Goal: Book appointment/travel/reservation

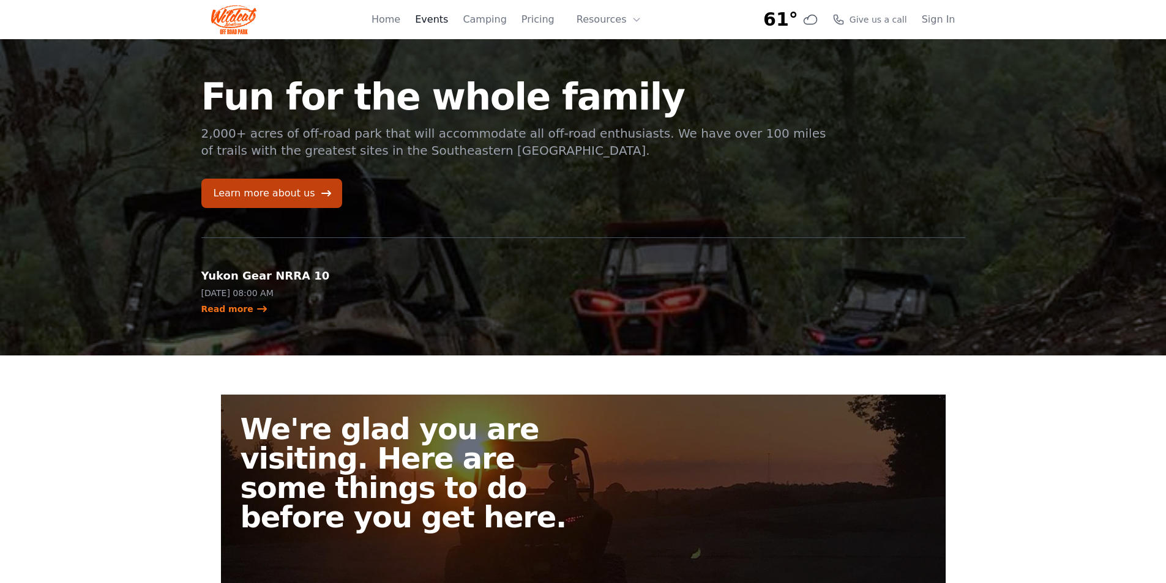
click at [444, 18] on link "Events" at bounding box center [431, 19] width 33 height 15
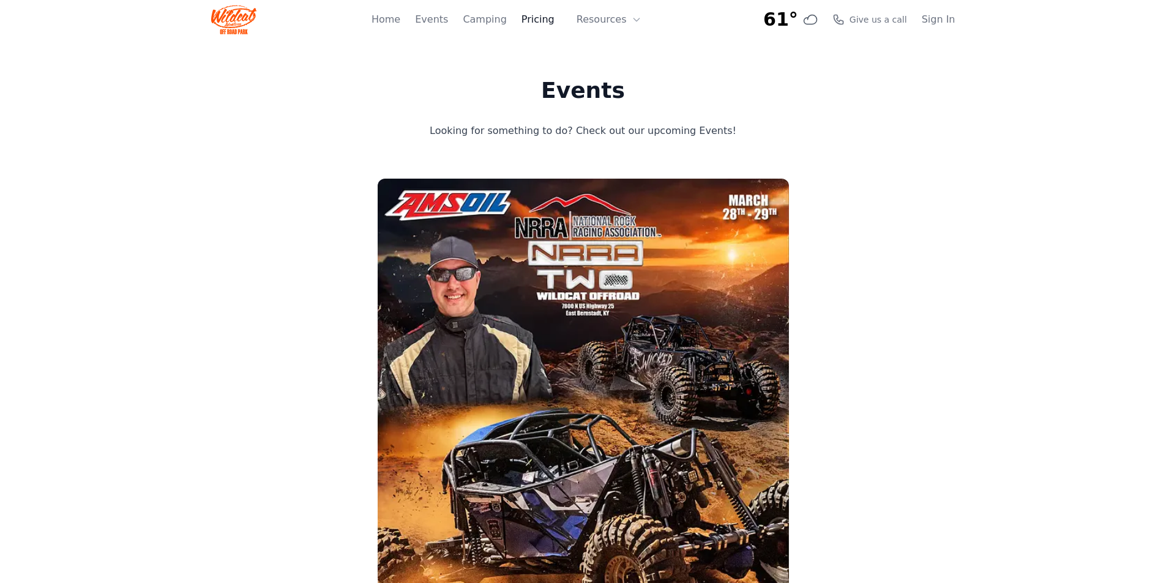
click at [535, 20] on link "Pricing" at bounding box center [537, 19] width 33 height 15
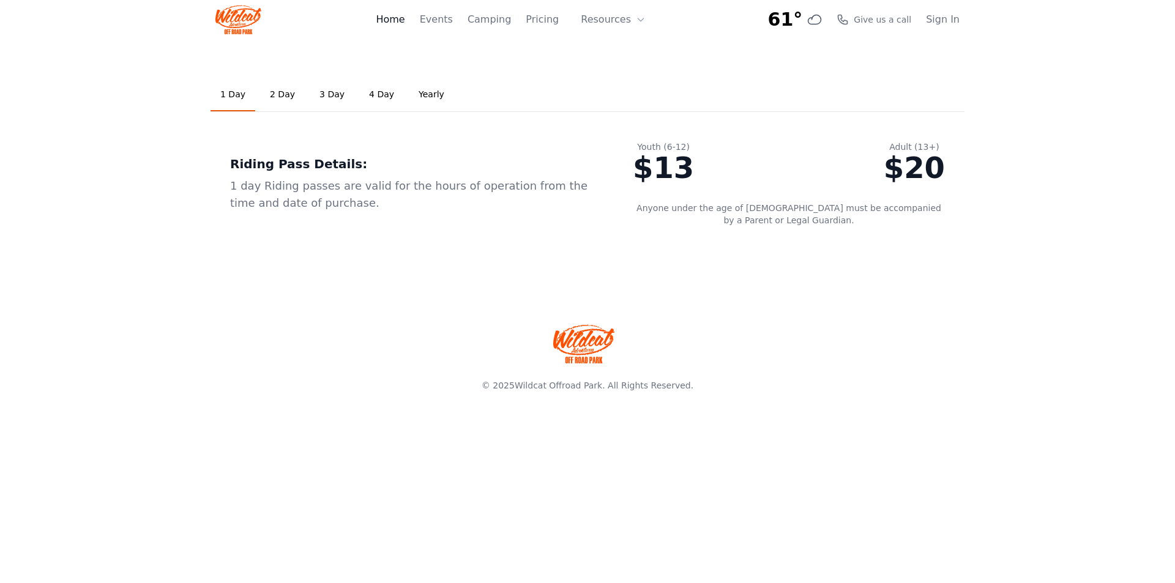
click at [404, 23] on link "Home" at bounding box center [390, 19] width 29 height 15
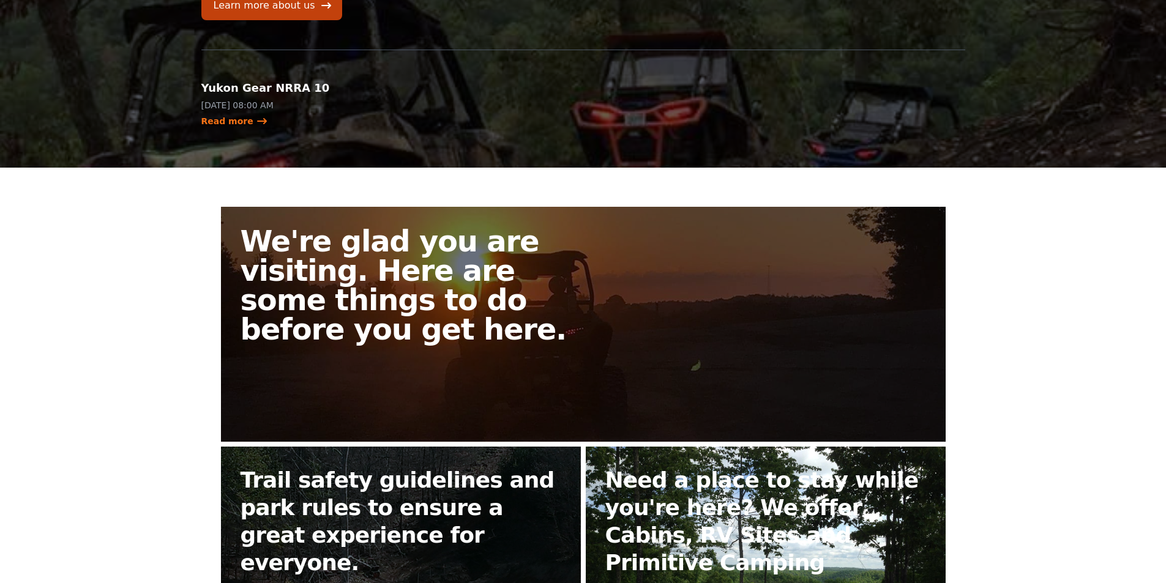
scroll to position [367, 0]
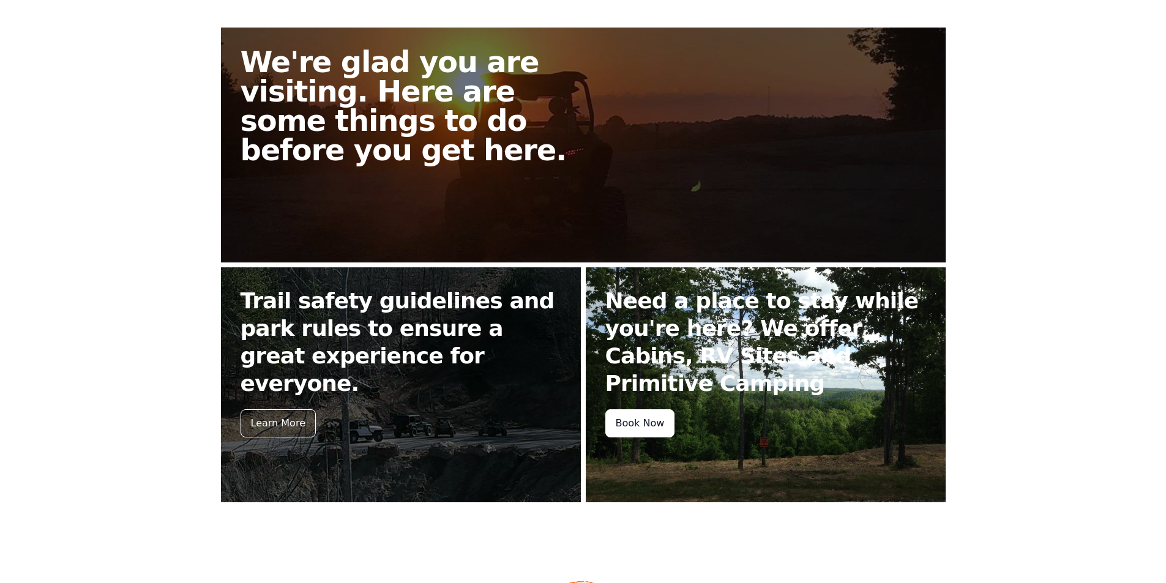
click at [654, 431] on div "Book Now" at bounding box center [640, 423] width 70 height 28
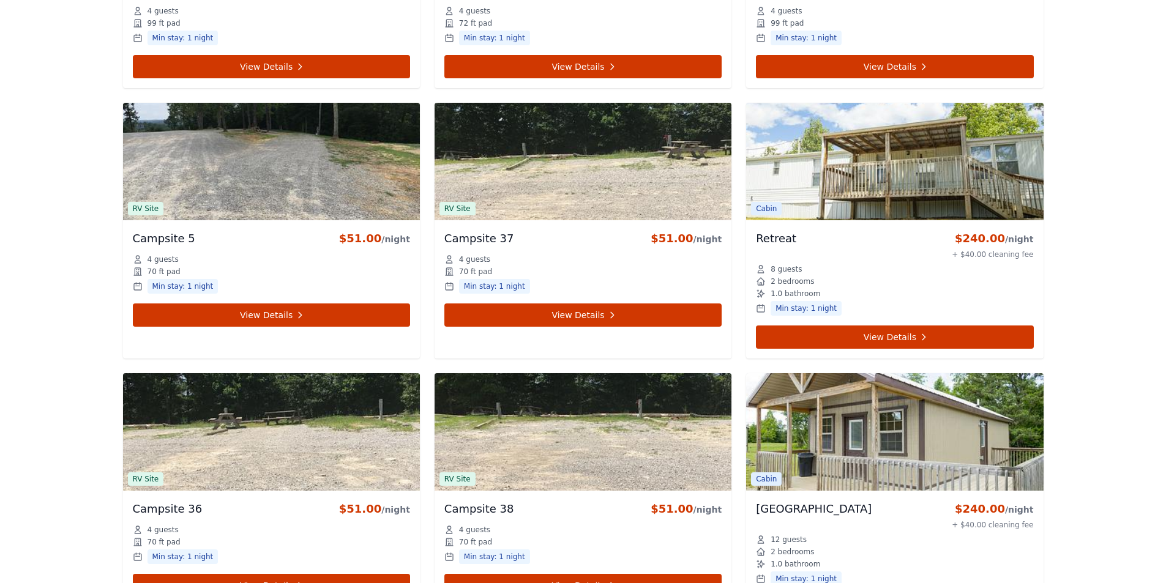
scroll to position [3243, 0]
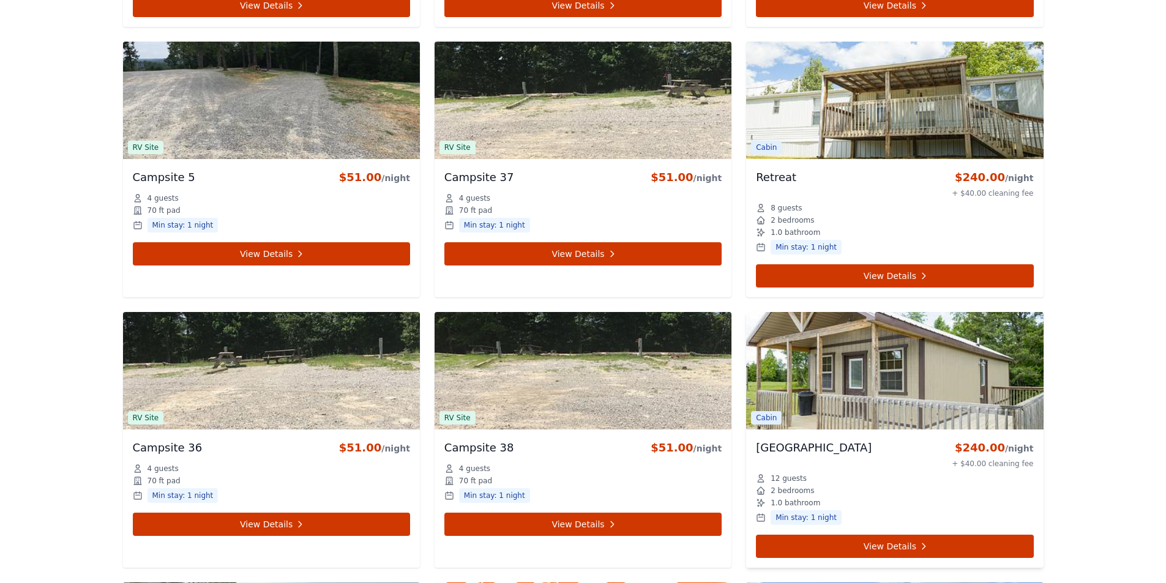
click at [1019, 379] on img at bounding box center [894, 370] width 297 height 117
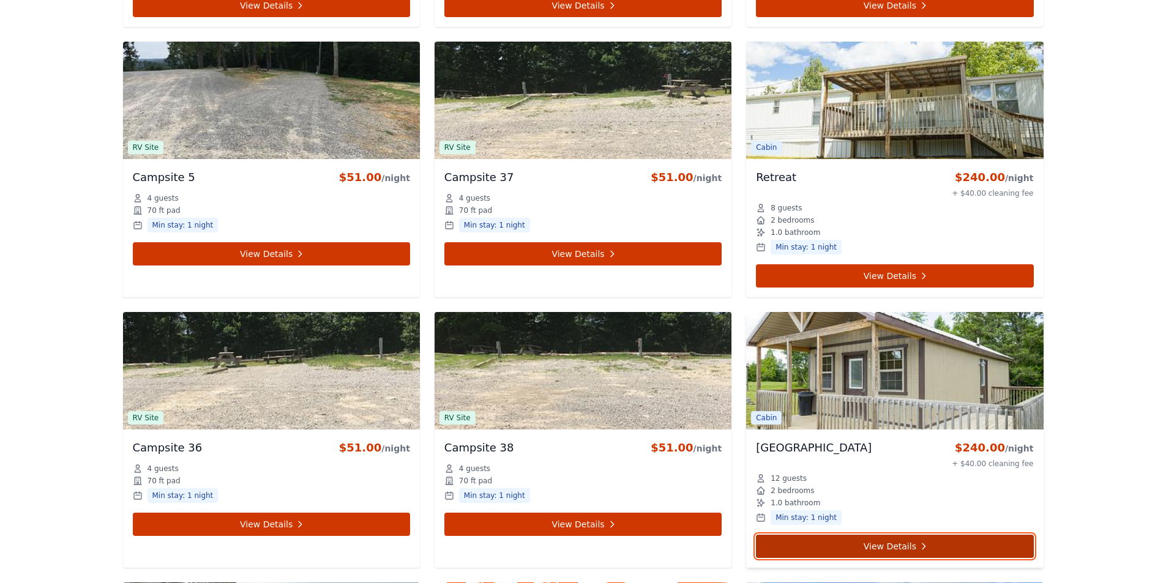
click at [906, 541] on link "View Details" at bounding box center [894, 546] width 277 height 23
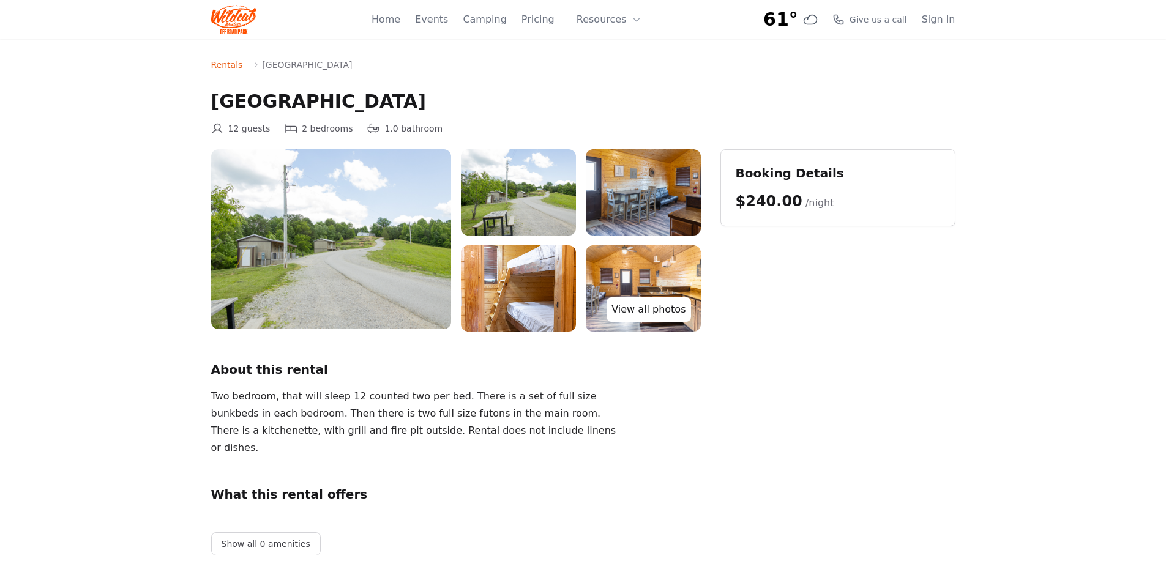
click at [655, 308] on link "View all photos" at bounding box center [648, 309] width 84 height 24
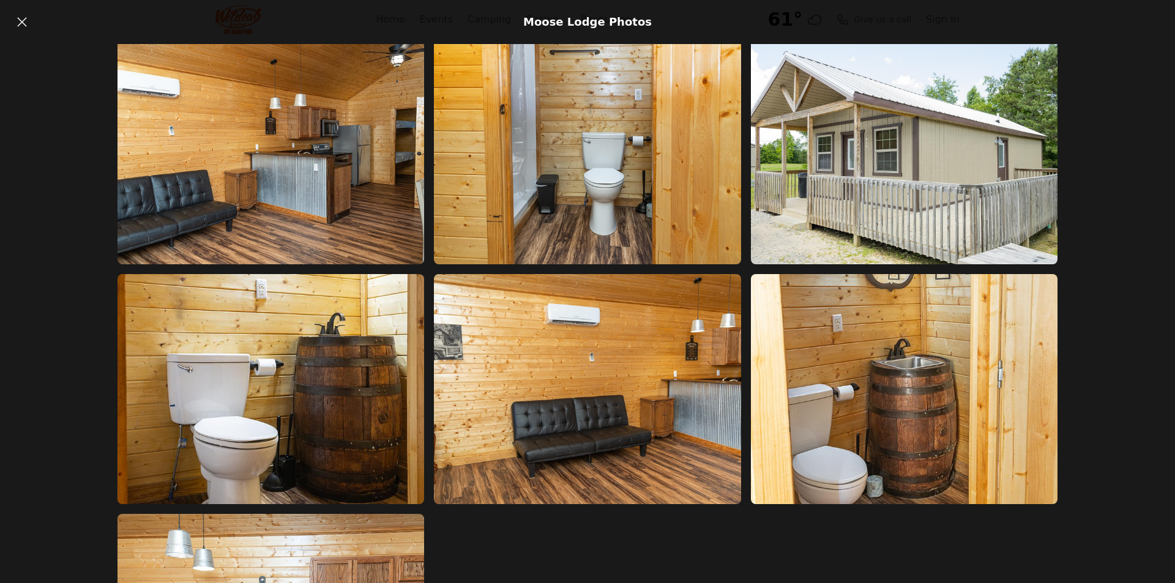
scroll to position [1150, 0]
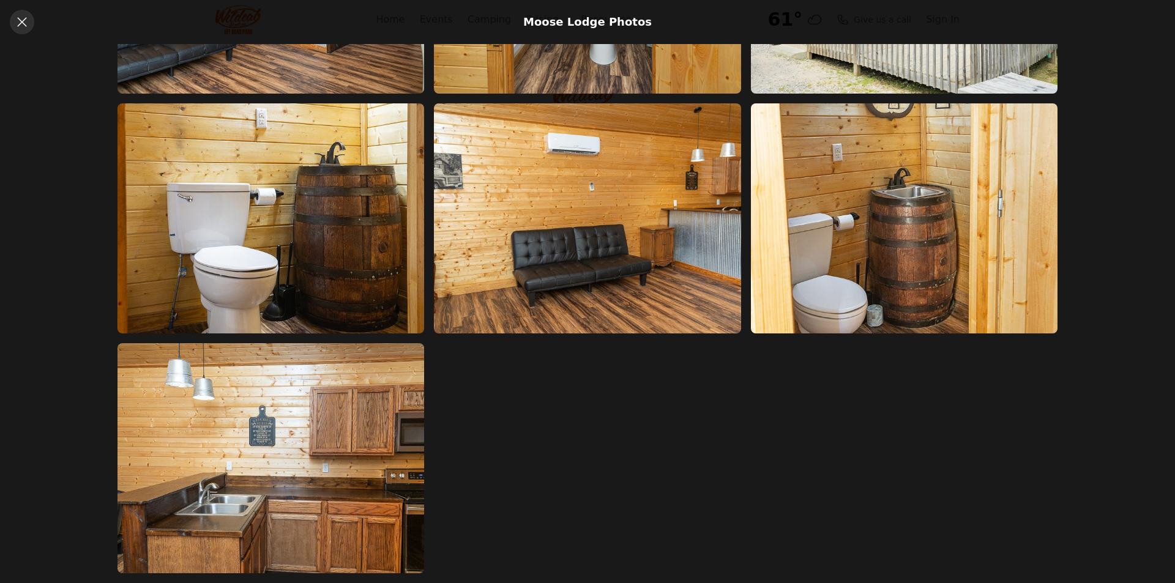
click at [23, 24] on icon at bounding box center [22, 22] width 15 height 15
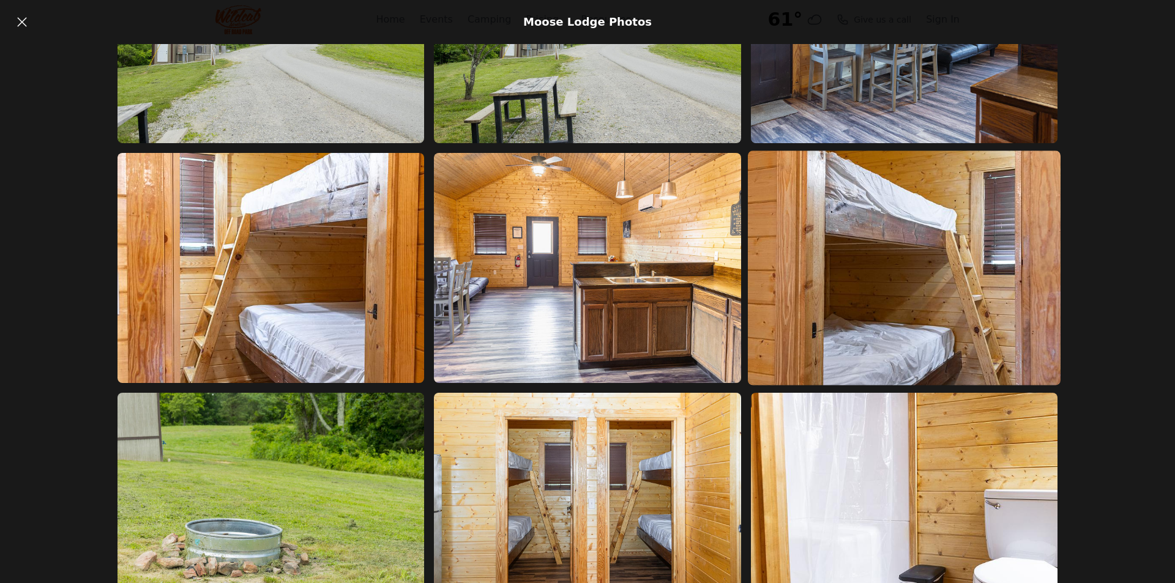
scroll to position [306, 0]
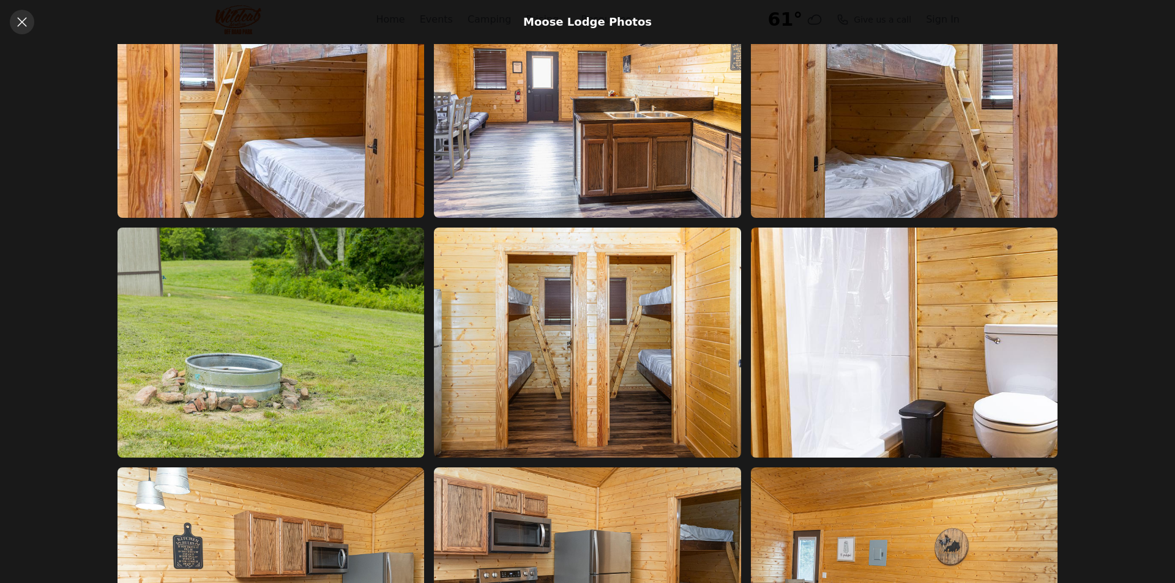
click at [20, 23] on icon at bounding box center [22, 22] width 15 height 15
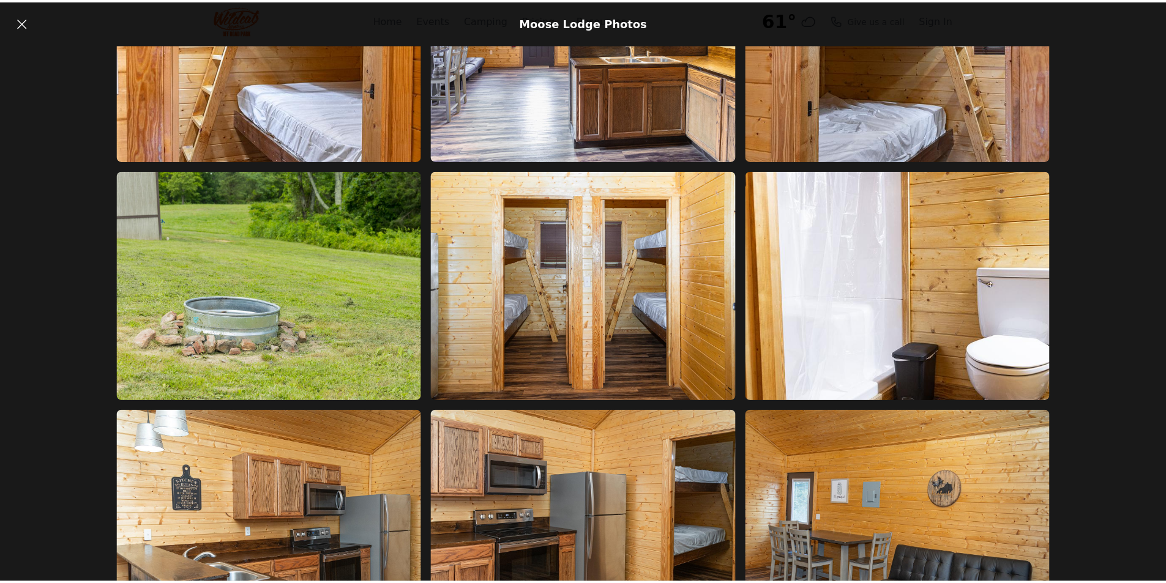
scroll to position [367, 0]
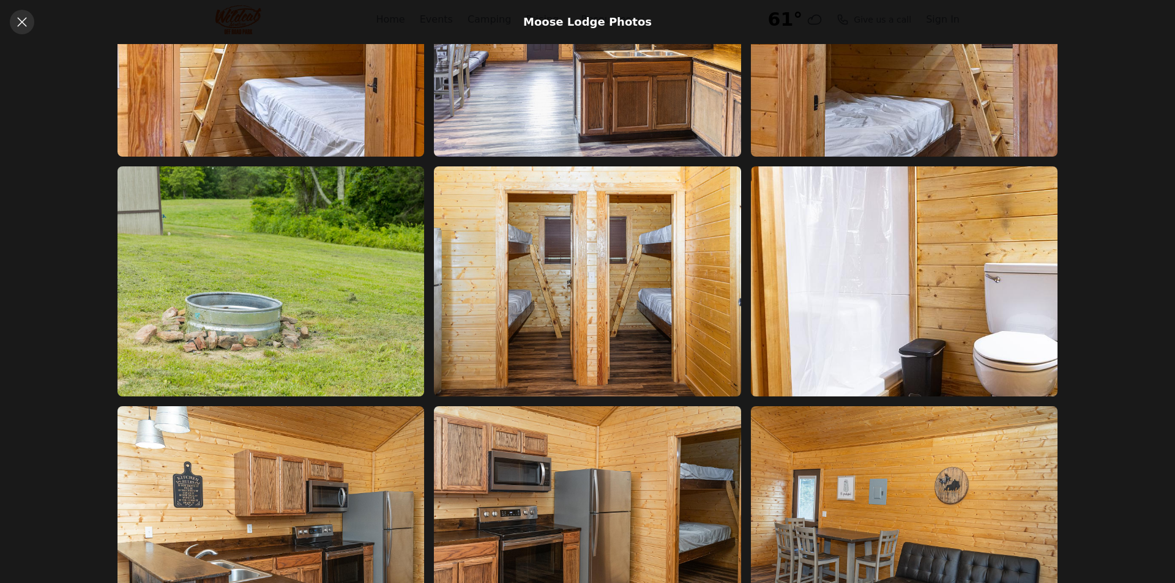
click at [23, 21] on icon at bounding box center [21, 21] width 9 height 9
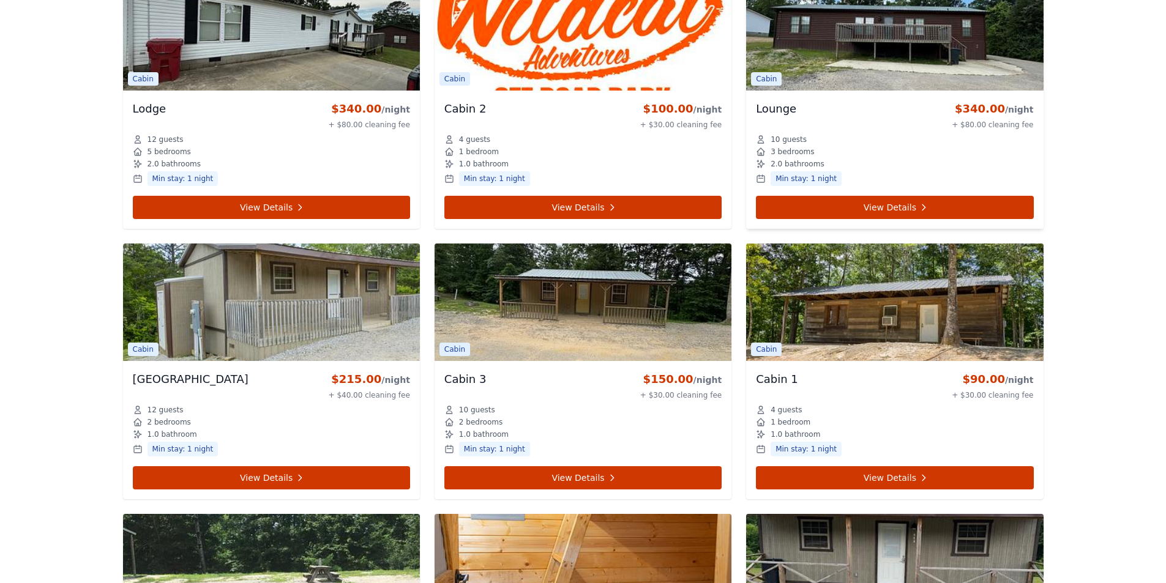
scroll to position [3855, 0]
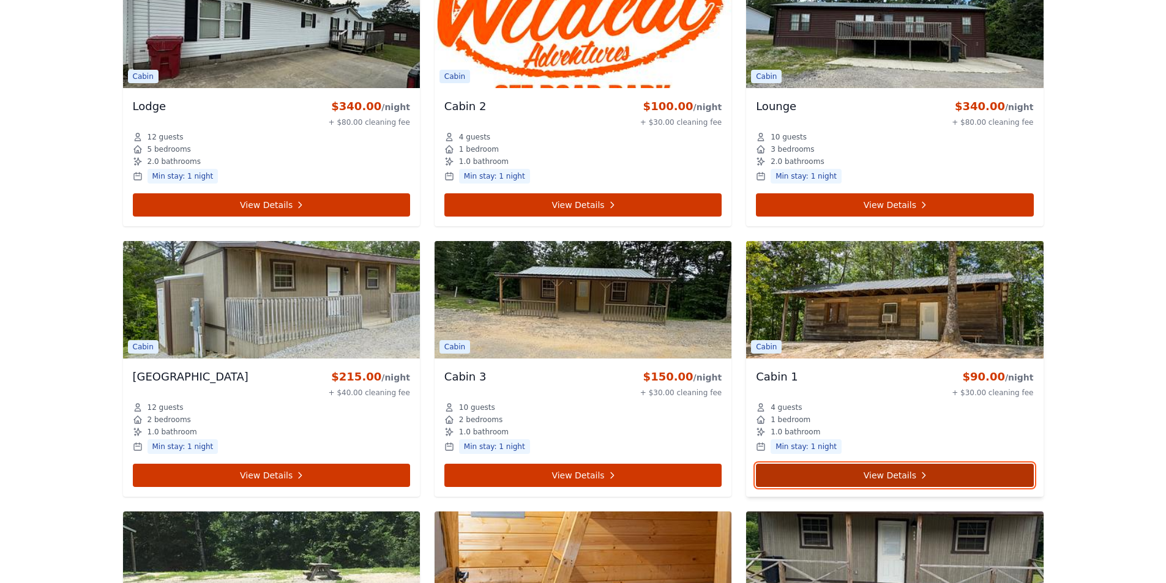
click at [921, 472] on icon at bounding box center [923, 476] width 10 height 10
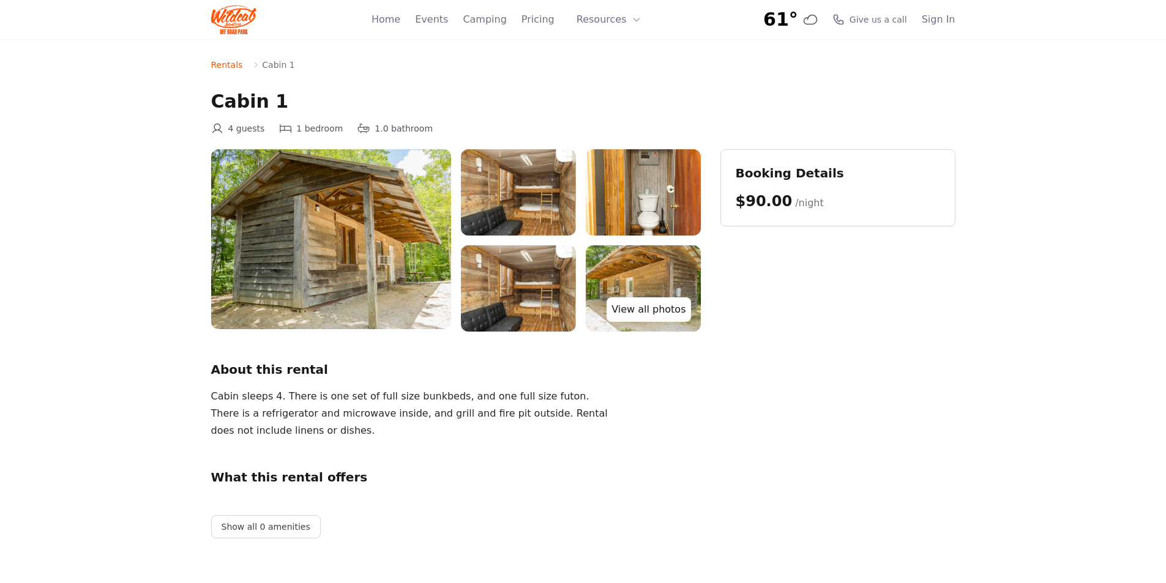
click at [654, 310] on link "View all photos" at bounding box center [648, 309] width 84 height 24
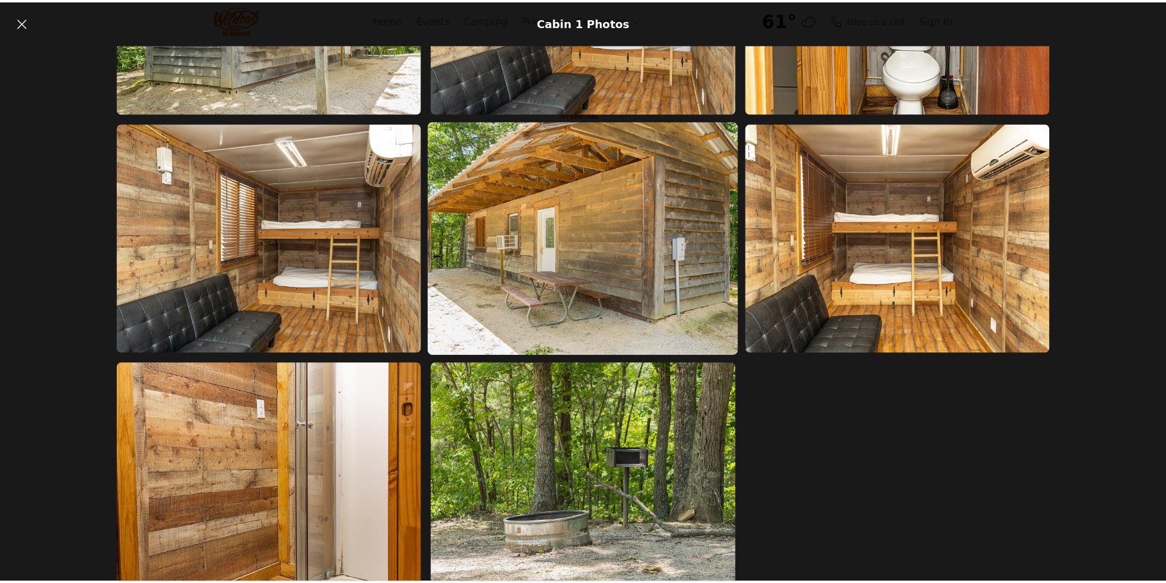
scroll to position [190, 0]
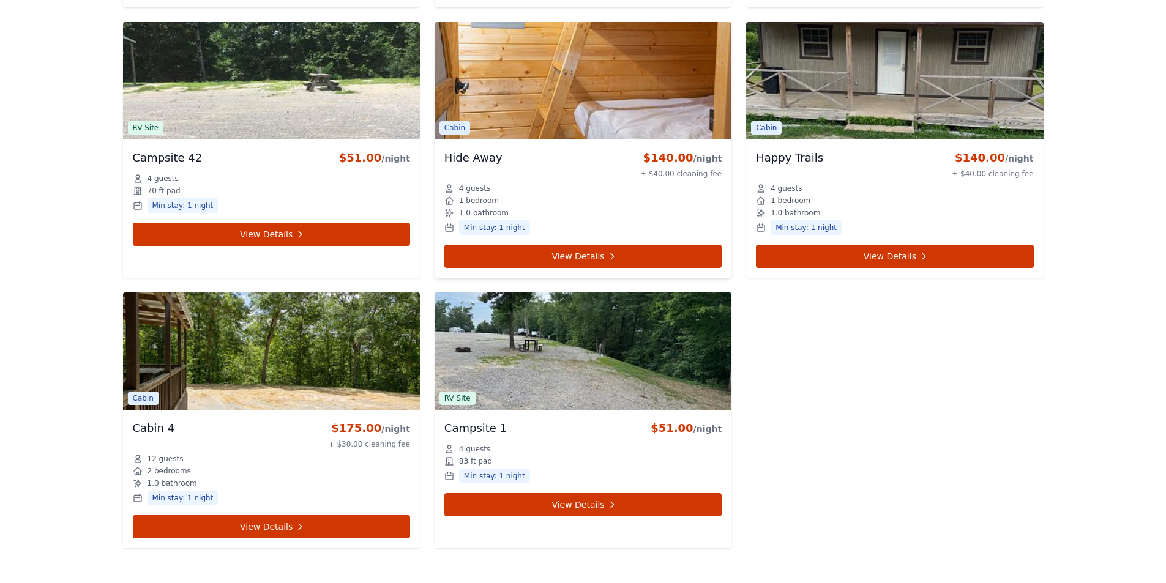
scroll to position [4521, 0]
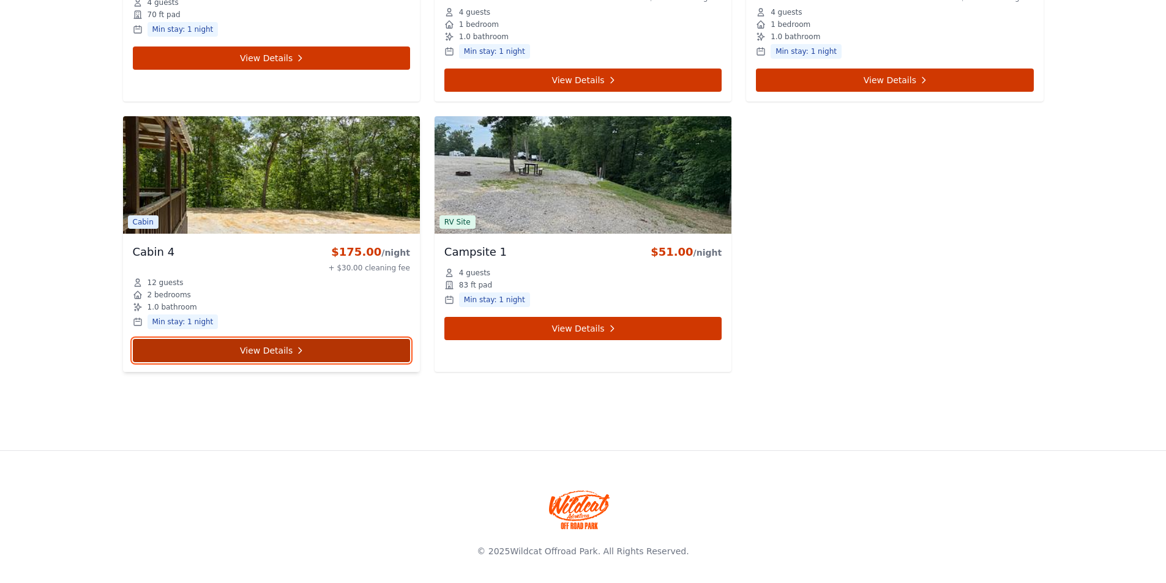
click at [244, 344] on link "View Details" at bounding box center [271, 350] width 277 height 23
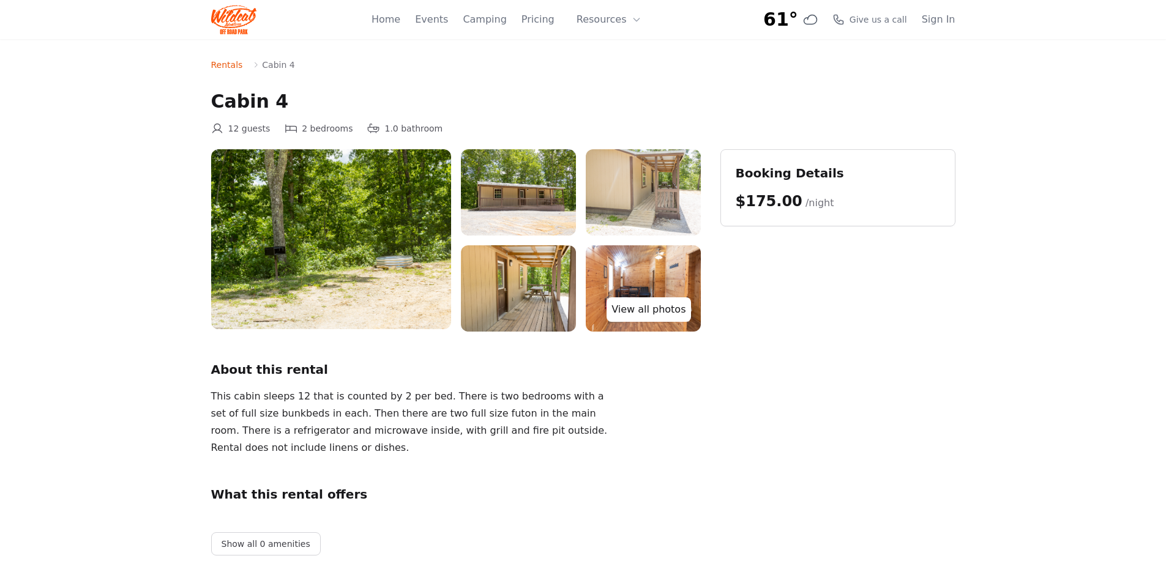
click at [655, 312] on link "View all photos" at bounding box center [648, 309] width 84 height 24
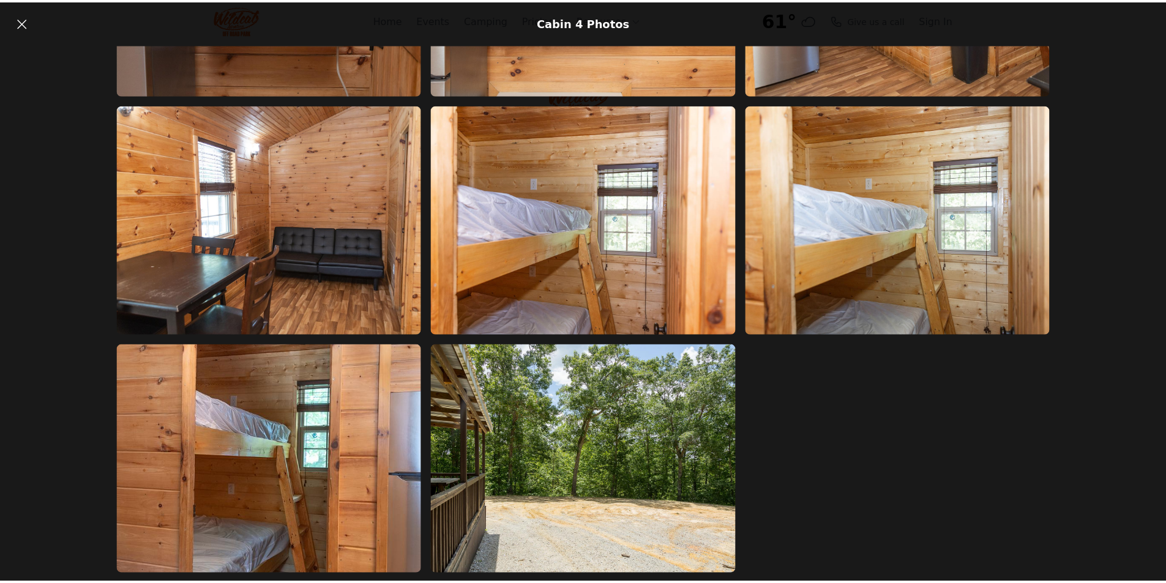
scroll to position [1150, 0]
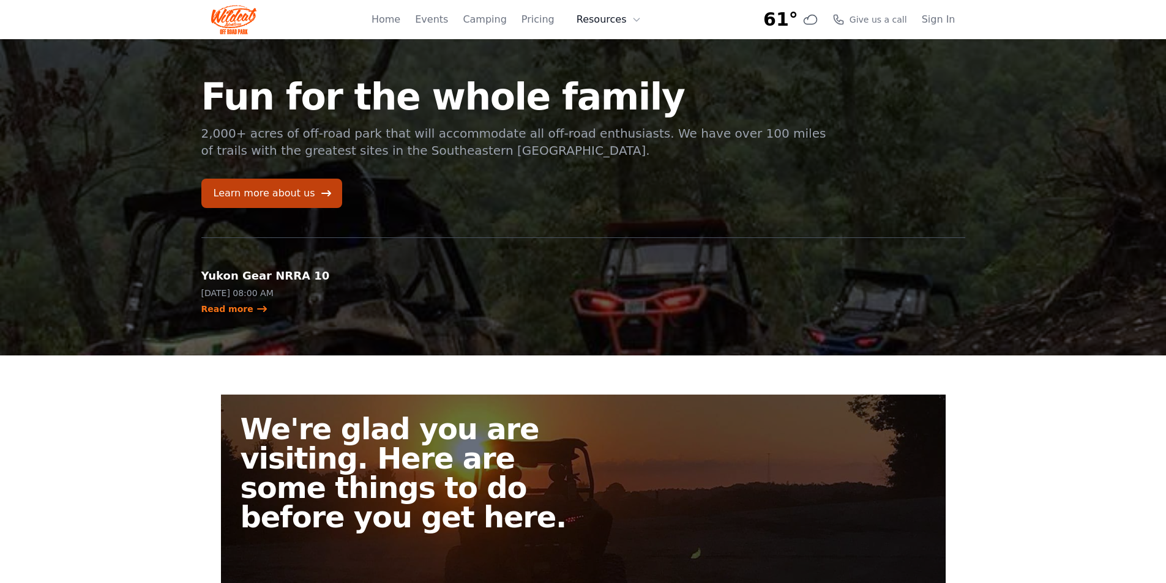
click at [600, 22] on button "Resources" at bounding box center [609, 19] width 80 height 24
click at [613, 53] on link "About" at bounding box center [627, 50] width 117 height 22
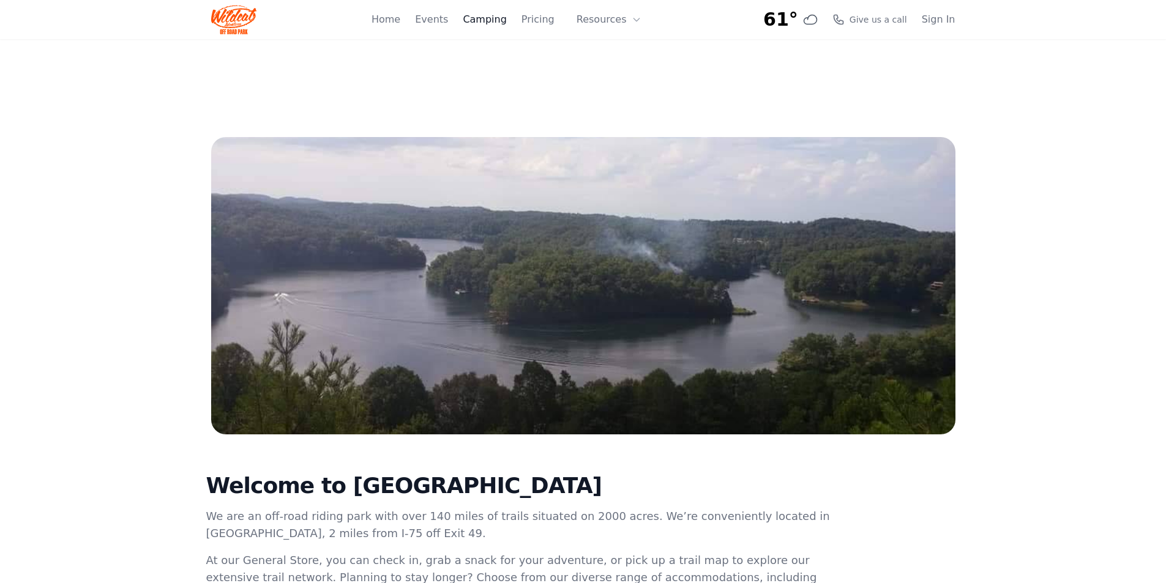
click at [493, 18] on link "Camping" at bounding box center [484, 19] width 43 height 15
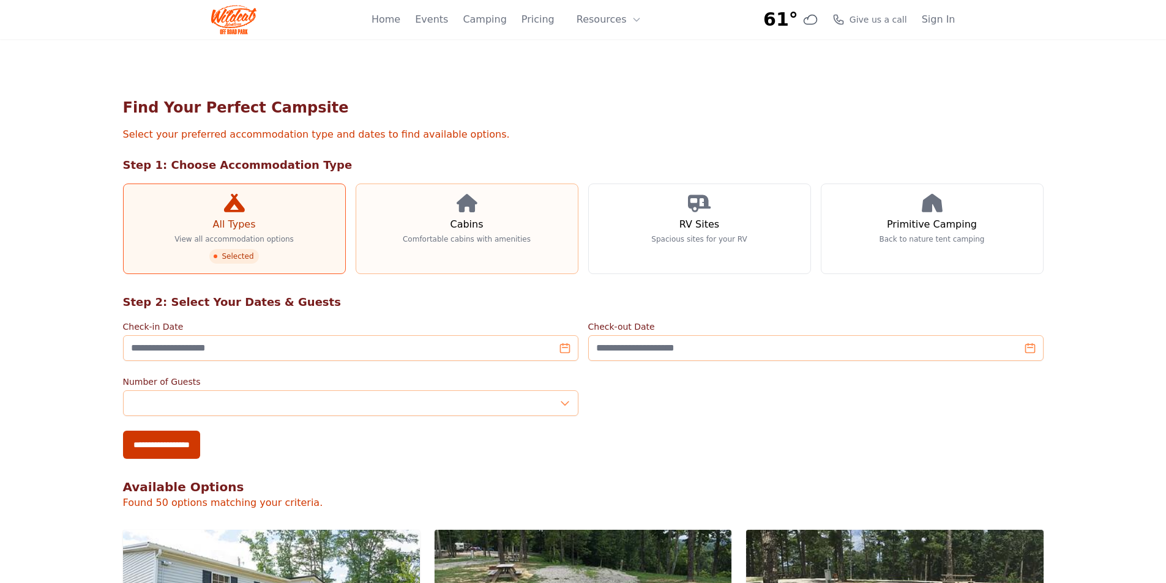
click at [509, 191] on link "Cabins Comfortable cabins with amenities" at bounding box center [467, 229] width 223 height 91
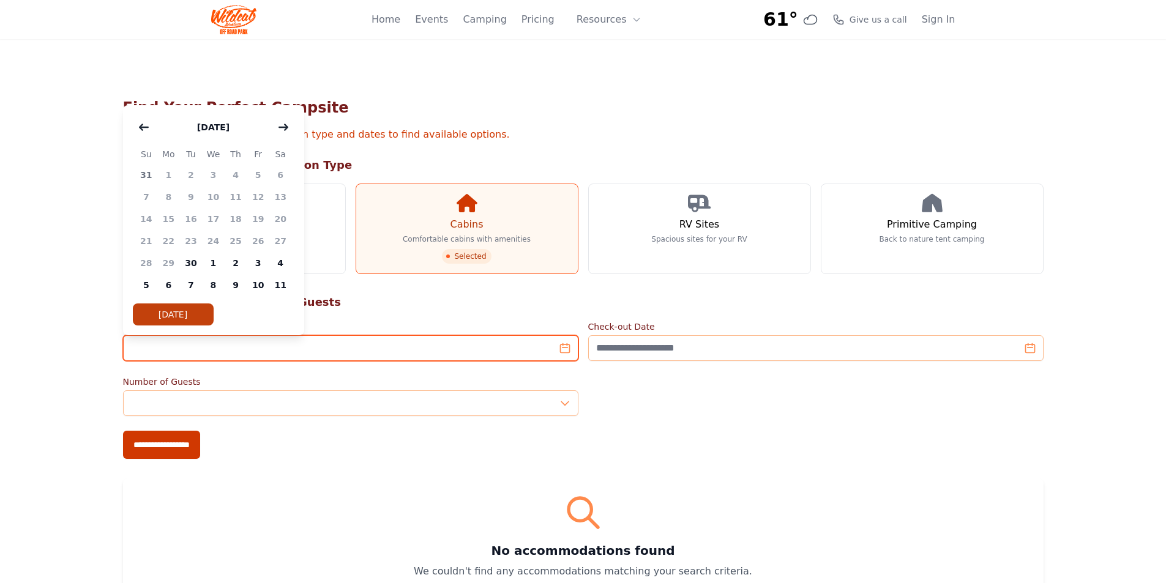
click at [569, 349] on input "Check-in Date" at bounding box center [350, 348] width 455 height 26
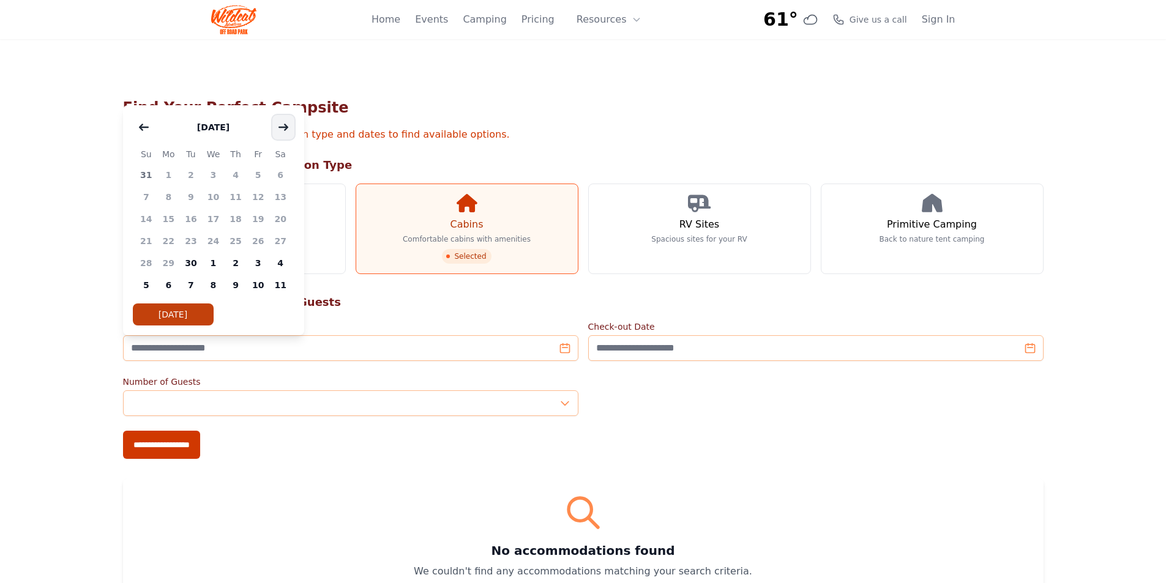
click at [282, 128] on icon "button" at bounding box center [283, 127] width 10 height 10
click at [260, 236] on span "24" at bounding box center [258, 241] width 23 height 22
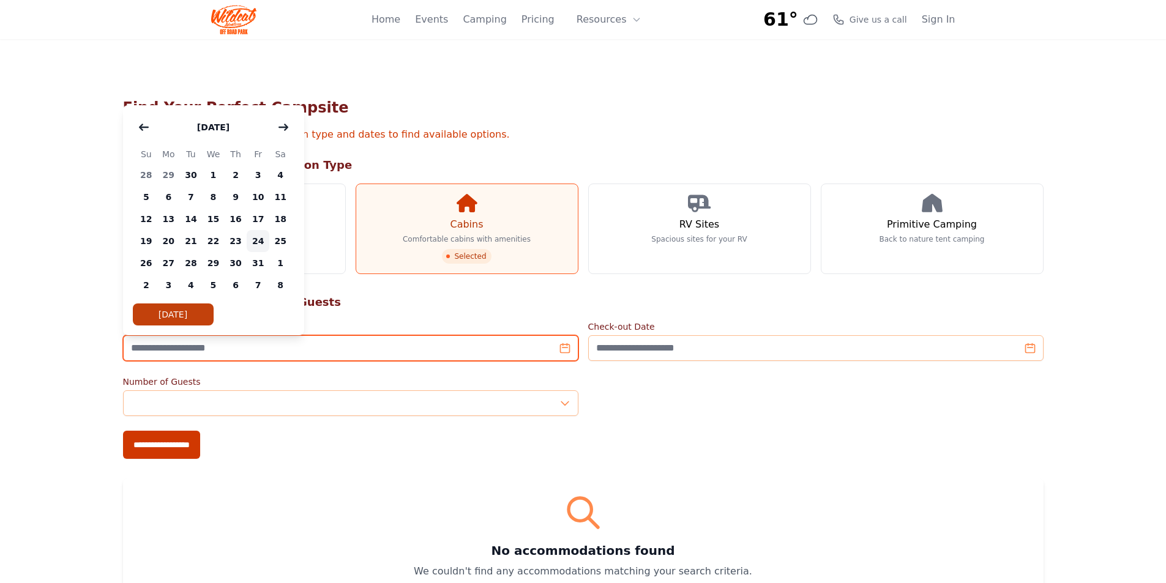
type input "**********"
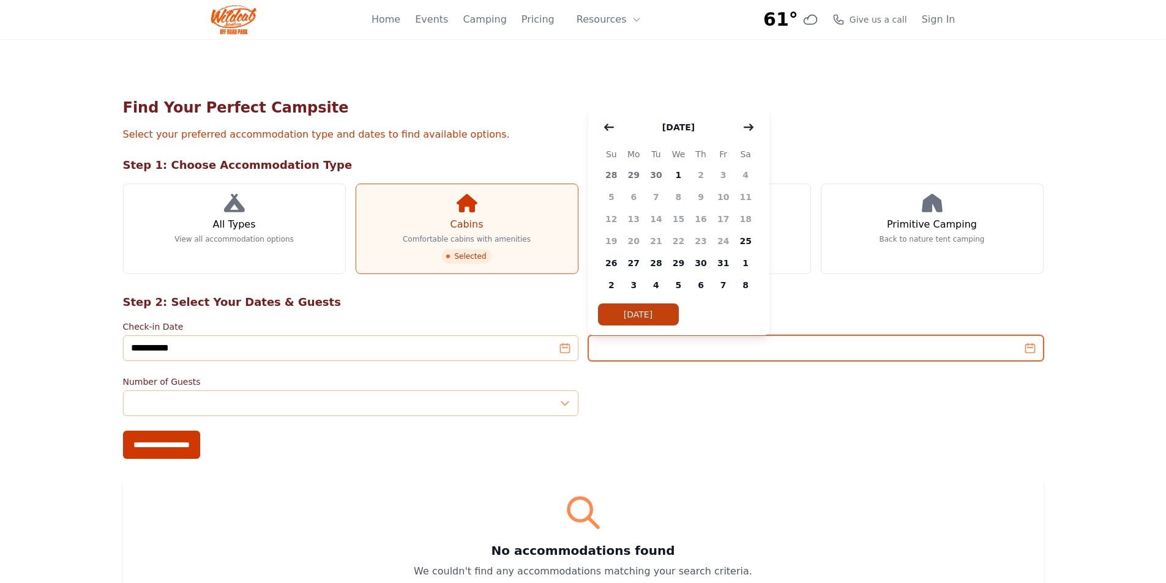
click at [653, 352] on input "Check-out Date" at bounding box center [815, 348] width 455 height 26
click at [611, 260] on span "26" at bounding box center [611, 263] width 23 height 22
type input "**********"
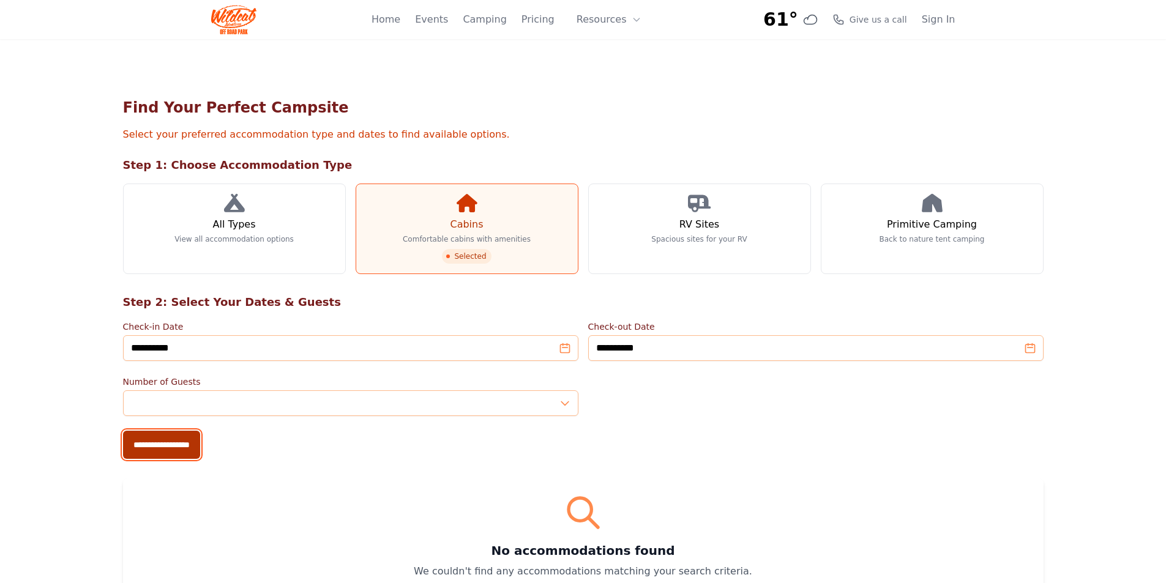
click at [174, 450] on input "**********" at bounding box center [161, 445] width 77 height 28
type input "**********"
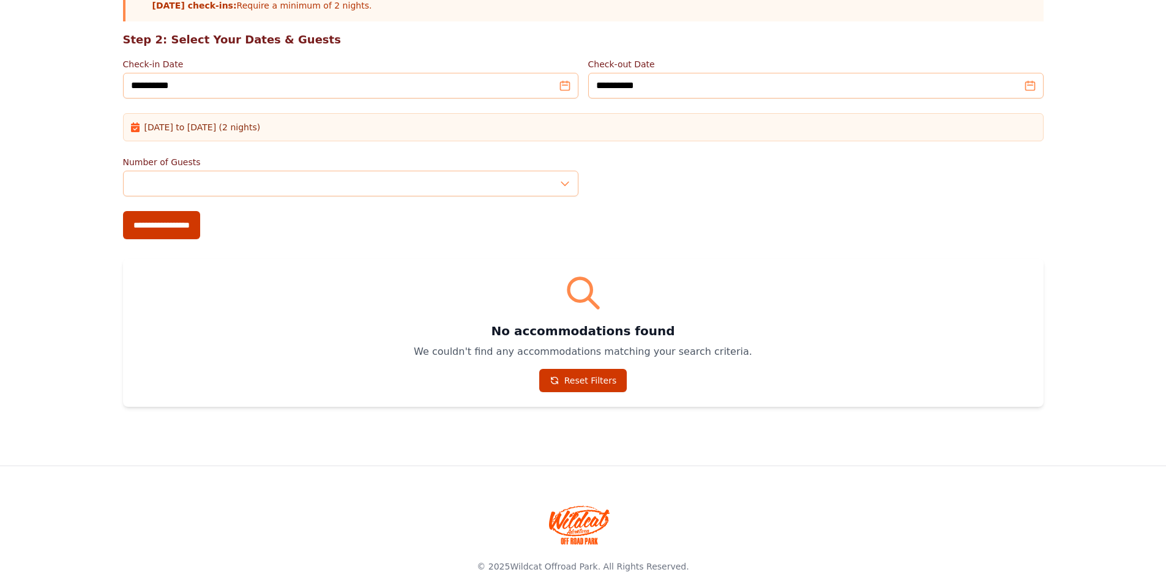
scroll to position [337, 0]
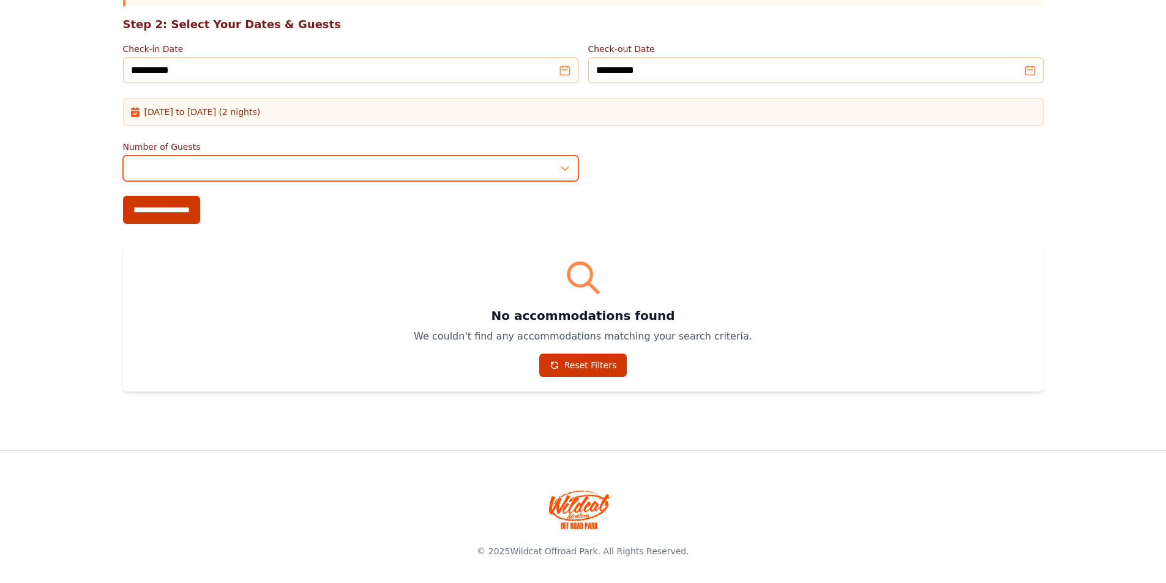
click at [569, 165] on input "*" at bounding box center [350, 168] width 455 height 26
type input "*"
click at [568, 165] on input "*" at bounding box center [350, 168] width 455 height 26
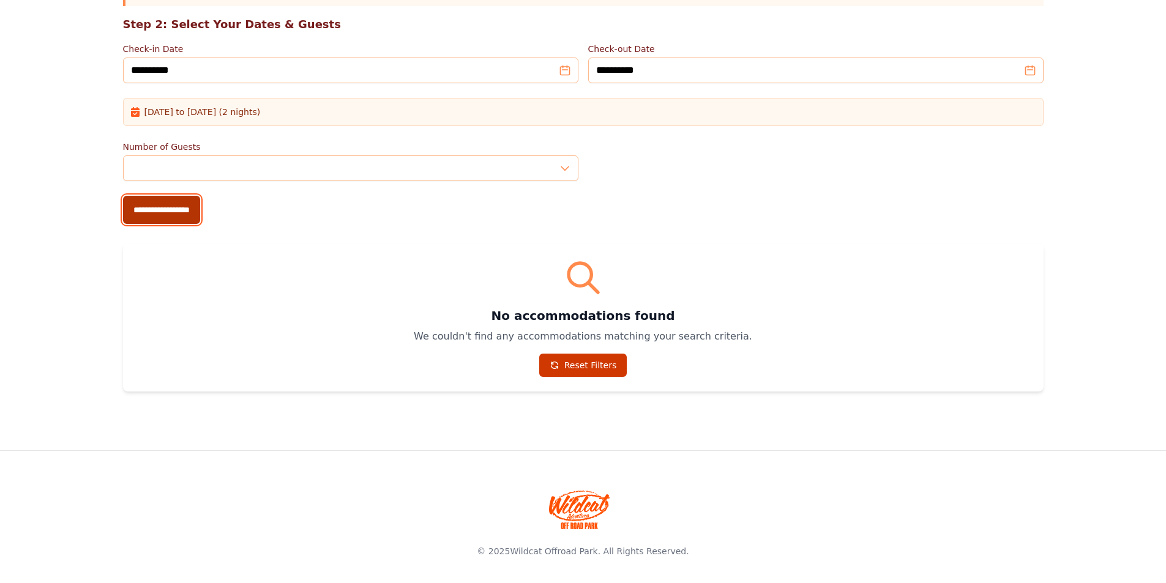
click at [165, 220] on input "**********" at bounding box center [161, 210] width 77 height 28
type input "**********"
